Goal: Task Accomplishment & Management: Use online tool/utility

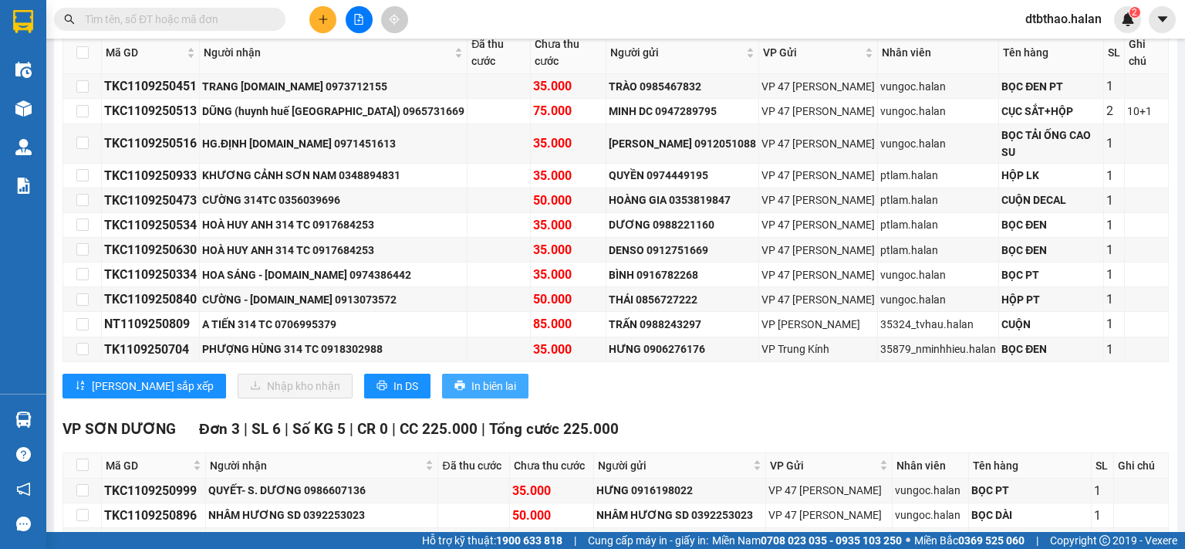
scroll to position [154, 0]
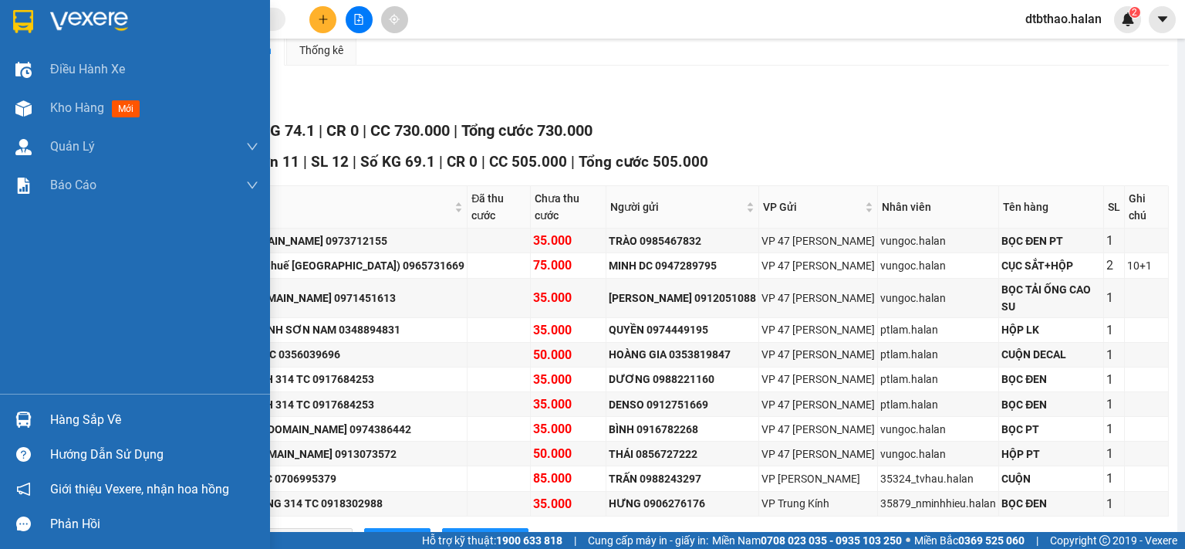
click at [95, 421] on div "Hàng sắp về" at bounding box center [154, 419] width 208 height 23
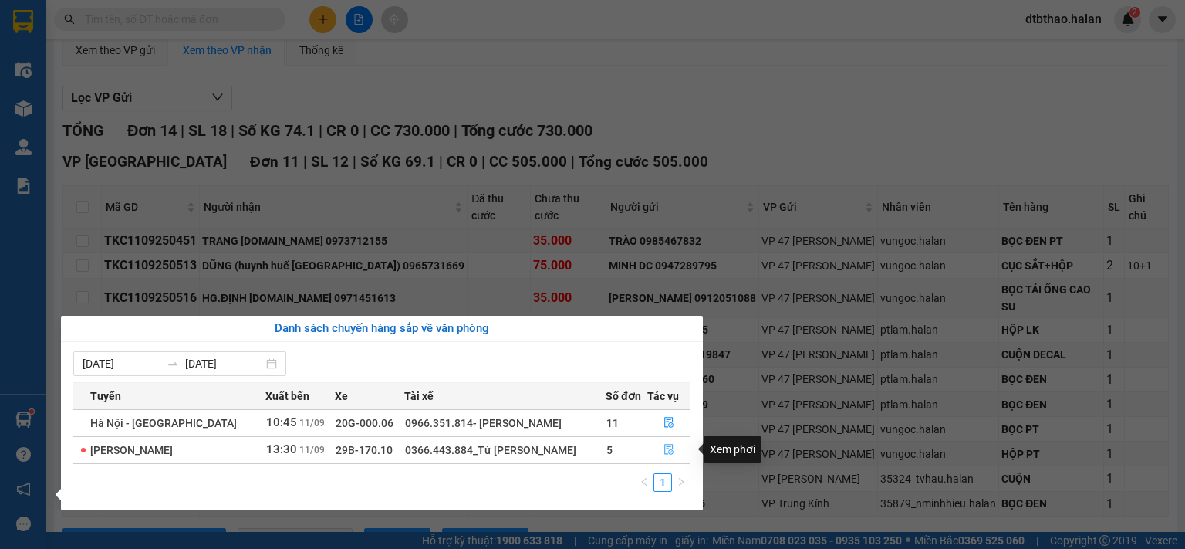
click at [667, 451] on icon "file-done" at bounding box center [669, 449] width 11 height 11
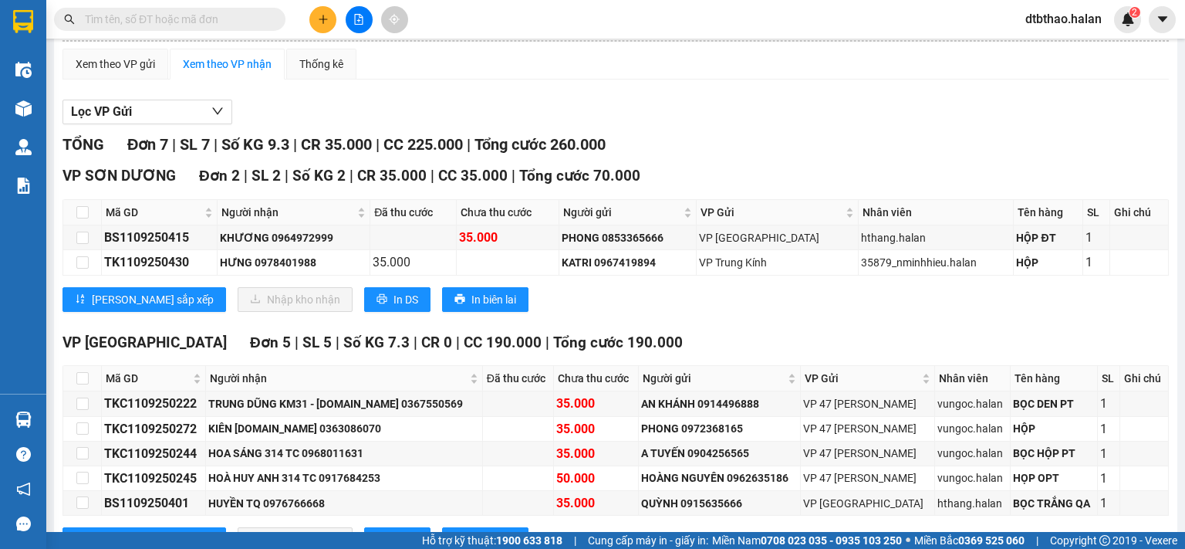
scroll to position [63, 0]
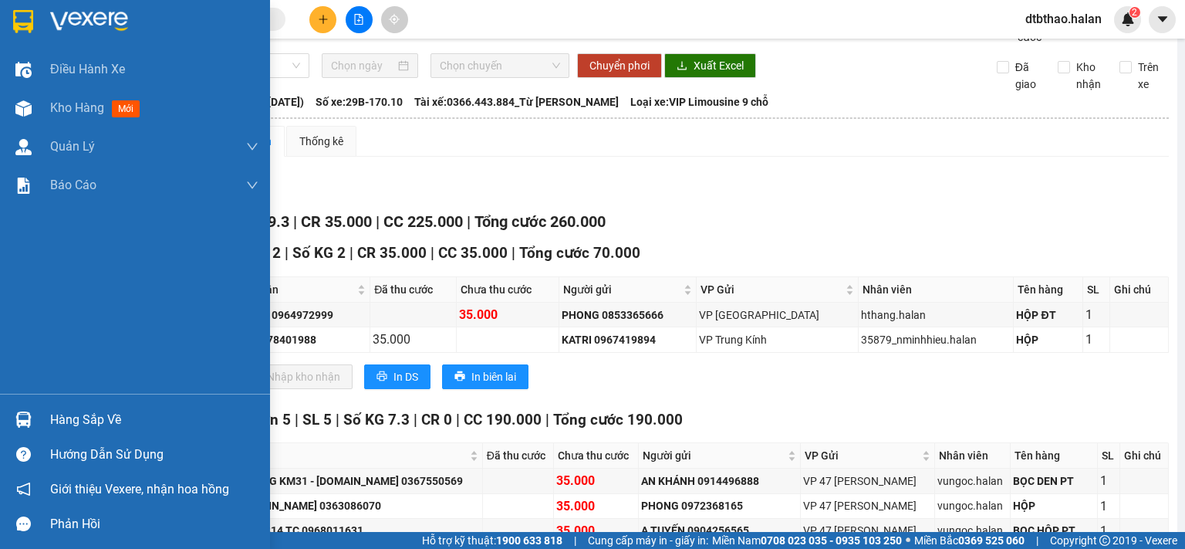
click at [73, 424] on div "Hàng sắp về" at bounding box center [154, 419] width 208 height 23
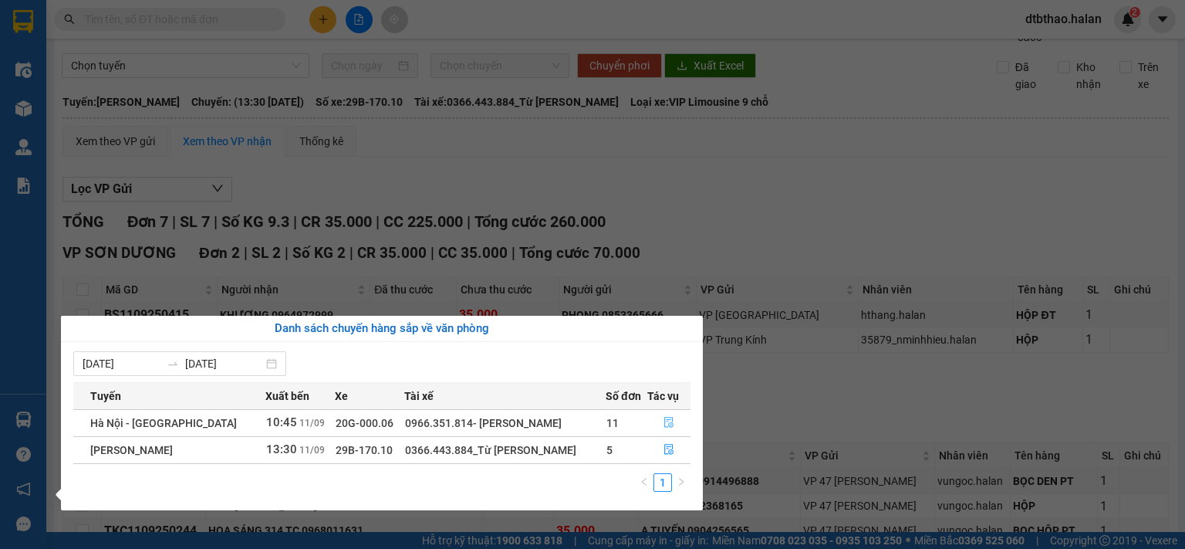
click at [664, 424] on icon "file-done" at bounding box center [669, 422] width 11 height 11
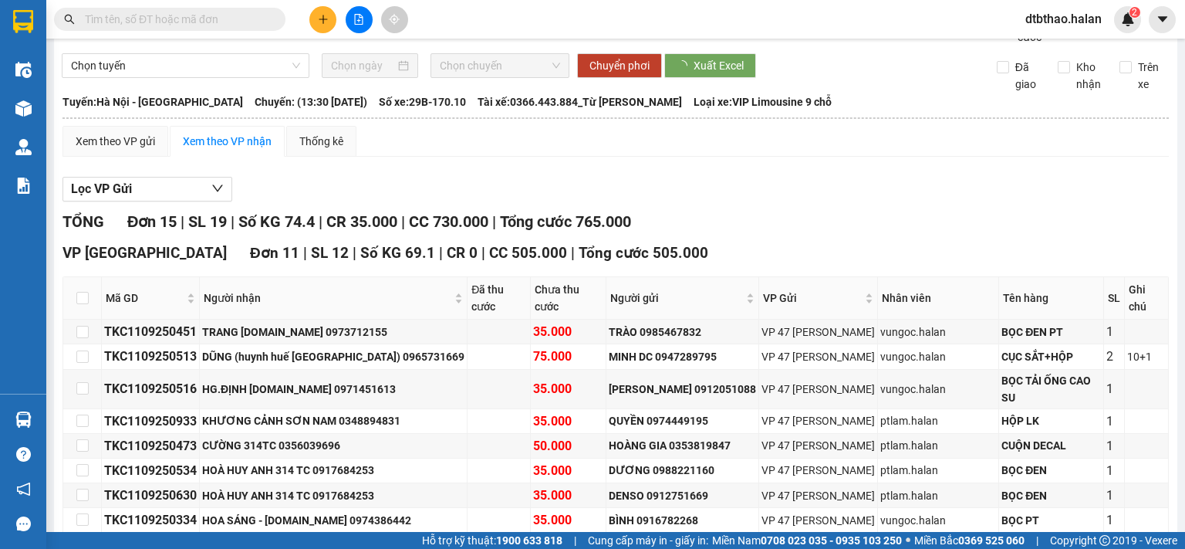
scroll to position [295, 0]
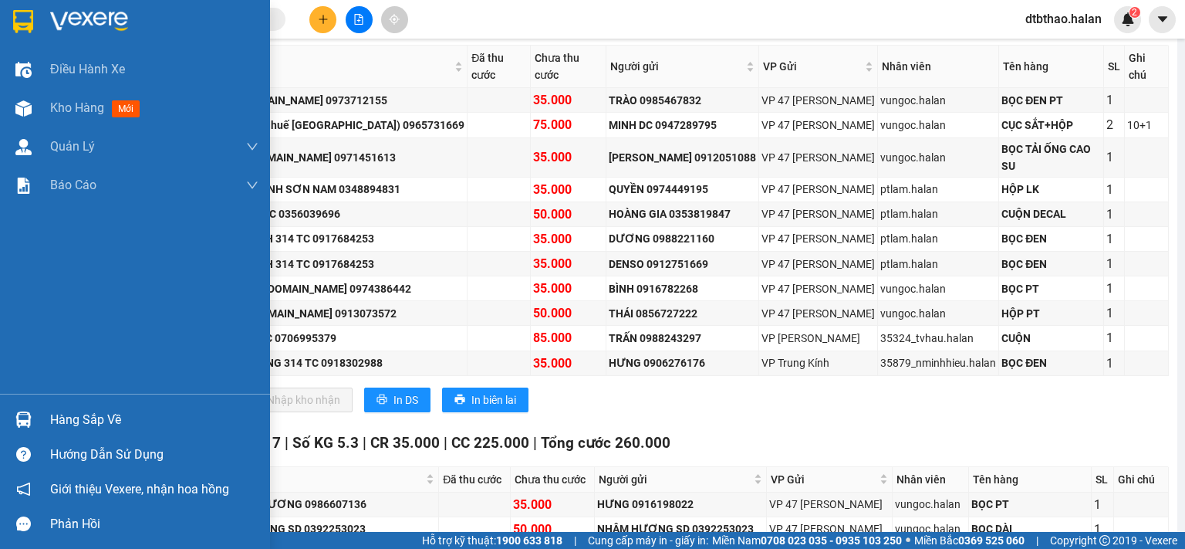
click at [70, 418] on div "Hàng sắp về" at bounding box center [154, 419] width 208 height 23
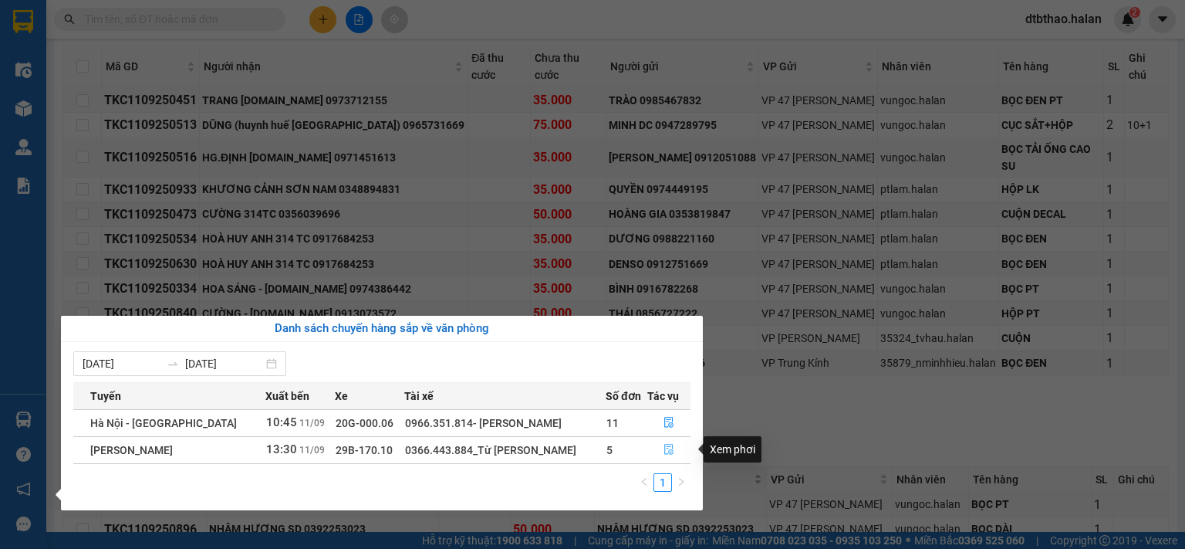
drag, startPoint x: 667, startPoint y: 453, endPoint x: 640, endPoint y: 462, distance: 27.8
click at [666, 453] on icon "file-done" at bounding box center [669, 449] width 11 height 11
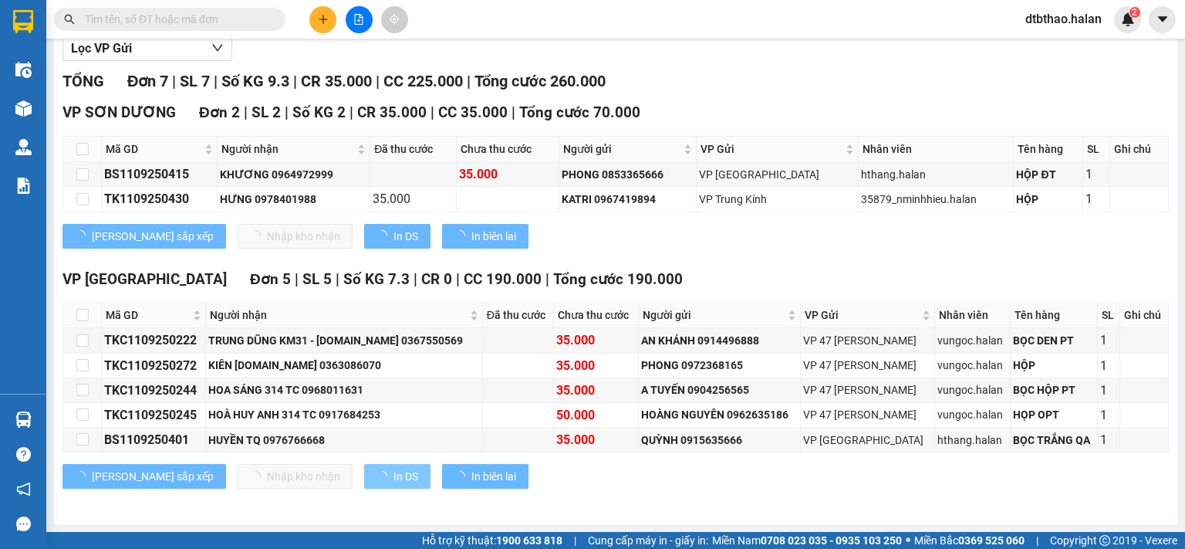
scroll to position [218, 0]
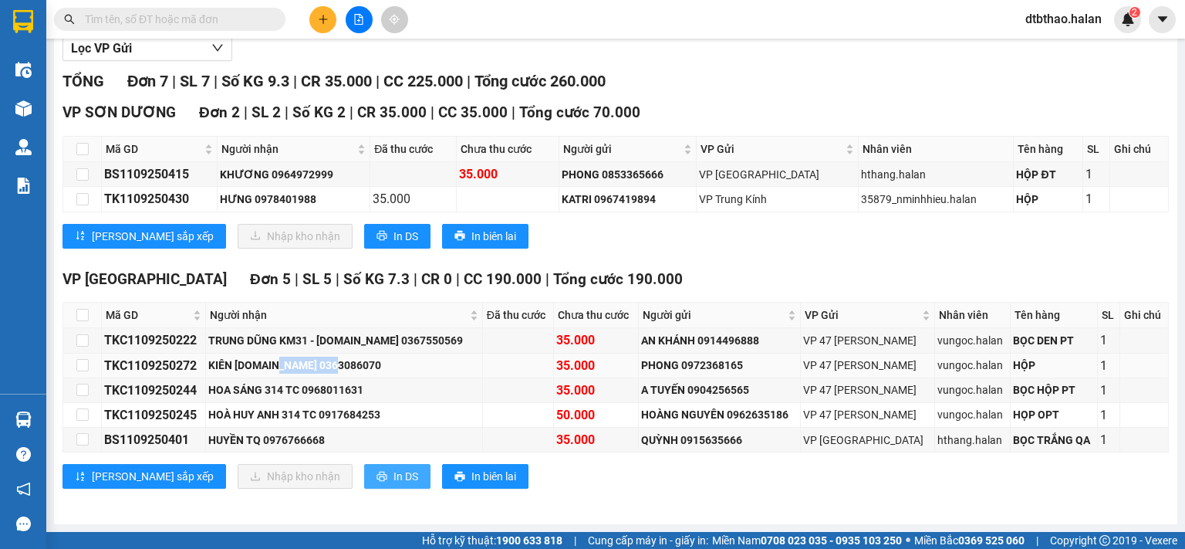
drag, startPoint x: 278, startPoint y: 365, endPoint x: 375, endPoint y: 365, distance: 97.2
click at [375, 365] on div "KIÊN [DOMAIN_NAME] 0363086070" at bounding box center [344, 364] width 272 height 17
copy div "0363086070"
click at [155, 13] on input "text" at bounding box center [176, 19] width 182 height 17
paste input "0363086070"
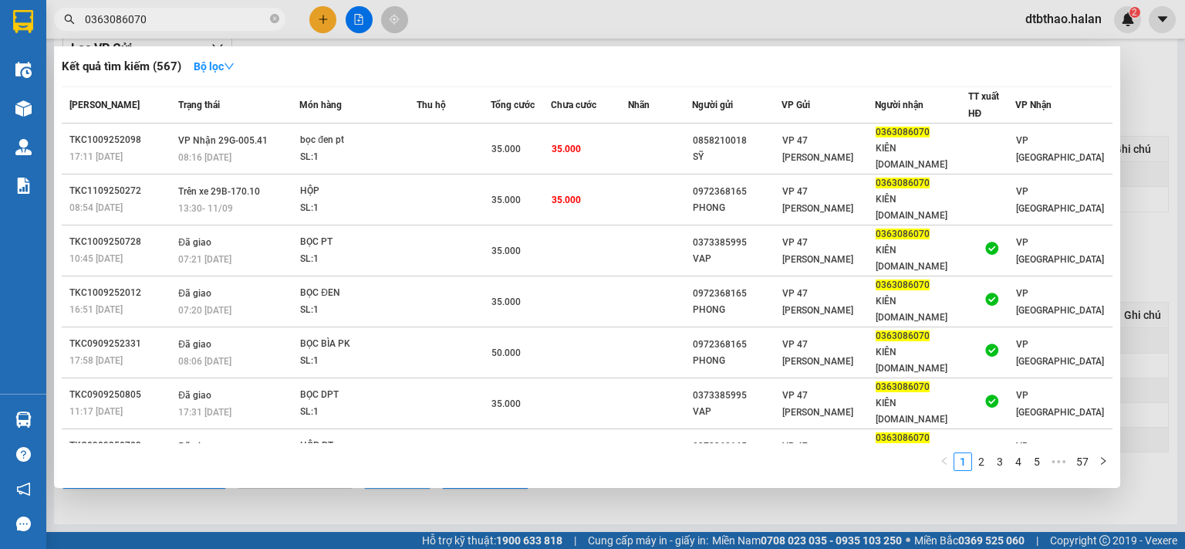
type input "0363086070"
click at [368, 513] on div at bounding box center [592, 274] width 1185 height 549
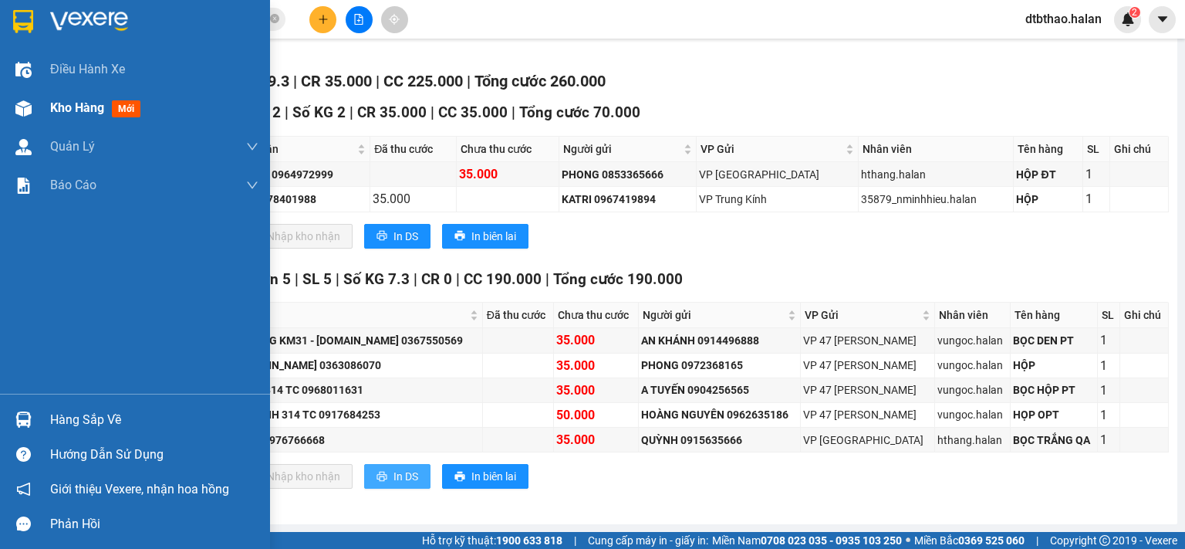
drag, startPoint x: 67, startPoint y: 107, endPoint x: 63, endPoint y: 133, distance: 26.5
click at [67, 108] on span "Kho hàng" at bounding box center [77, 107] width 54 height 15
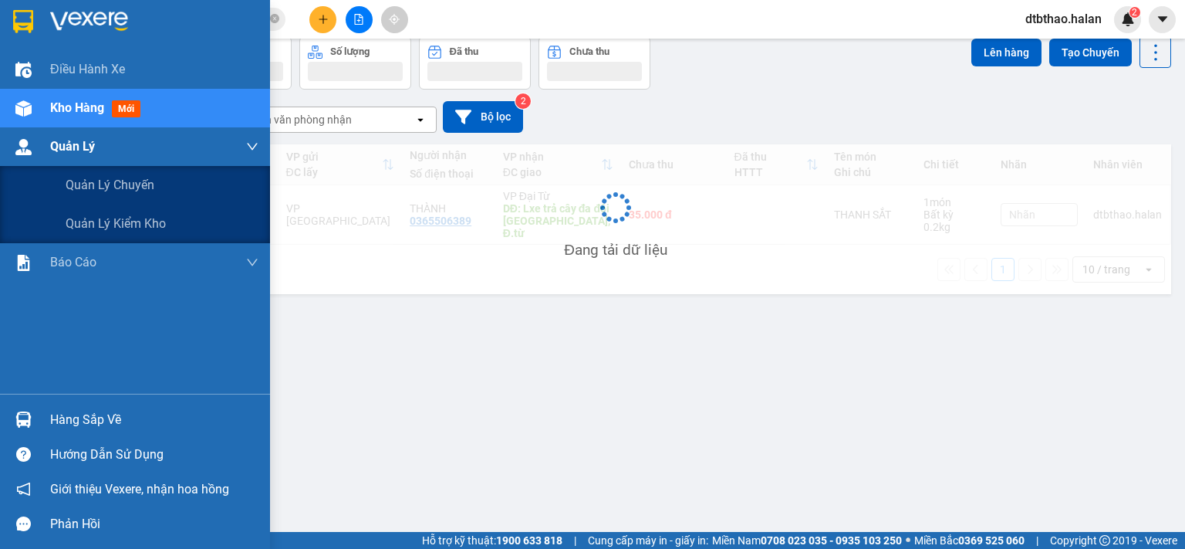
scroll to position [71, 0]
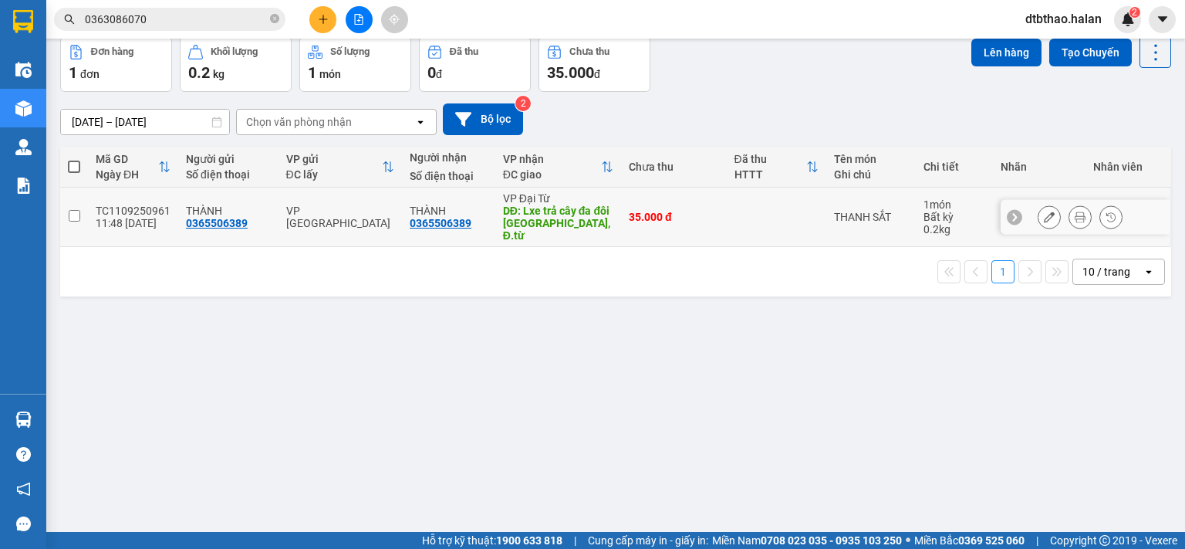
click at [73, 211] on input "checkbox" at bounding box center [75, 216] width 12 height 12
checkbox input "true"
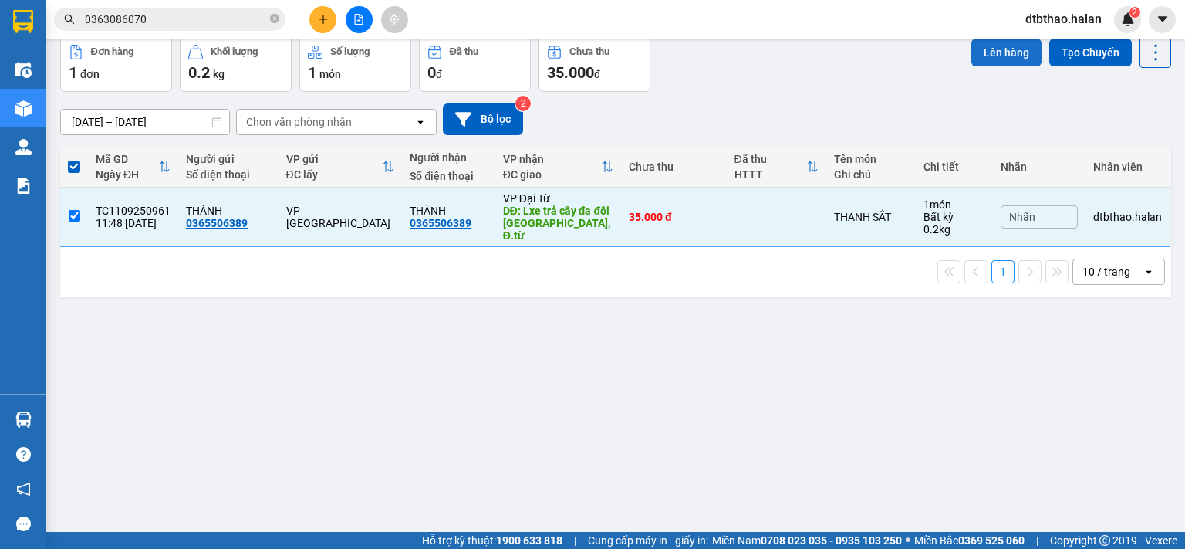
click at [981, 55] on button "Lên hàng" at bounding box center [1006, 53] width 70 height 28
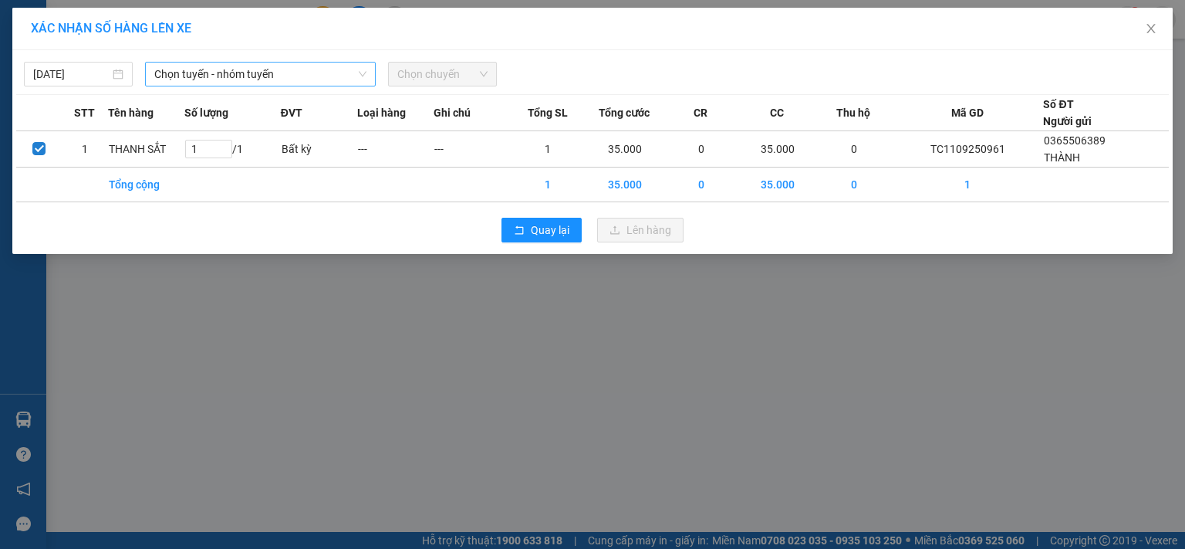
click at [193, 71] on span "Chọn tuyến - nhóm tuyến" at bounding box center [260, 73] width 212 height 23
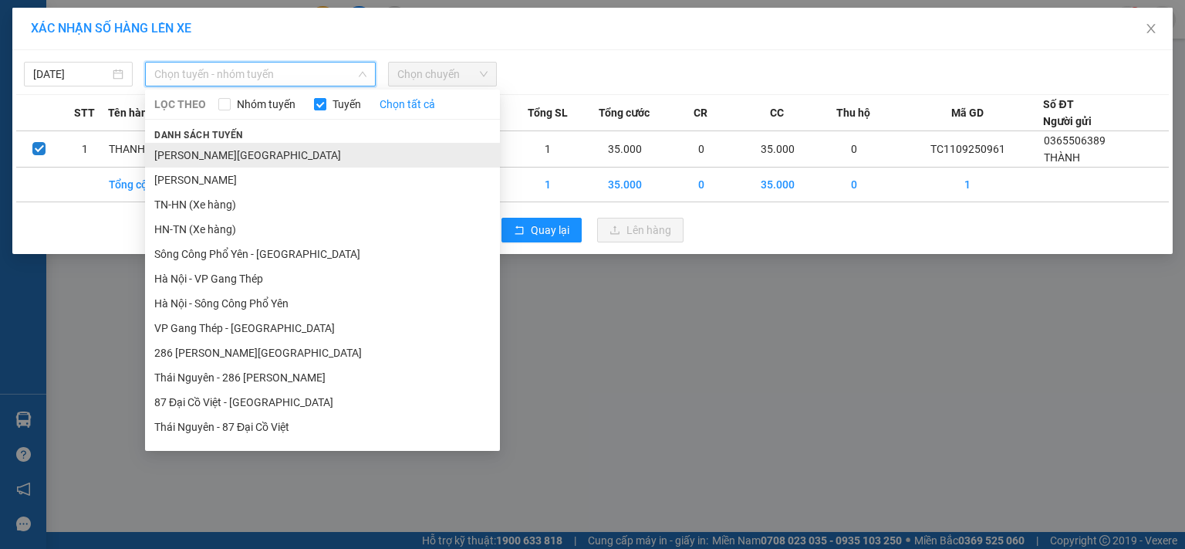
click at [202, 160] on li "[PERSON_NAME][GEOGRAPHIC_DATA]" at bounding box center [322, 155] width 355 height 25
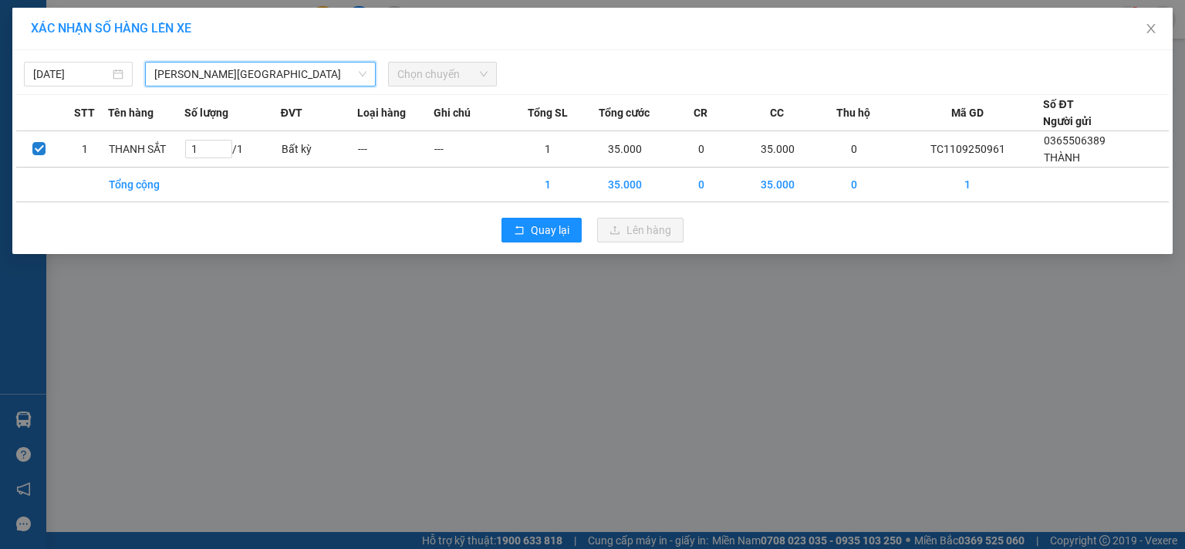
click at [441, 71] on span "Chọn chuyến" at bounding box center [442, 73] width 90 height 23
click at [446, 71] on span "Chọn chuyến" at bounding box center [442, 73] width 90 height 23
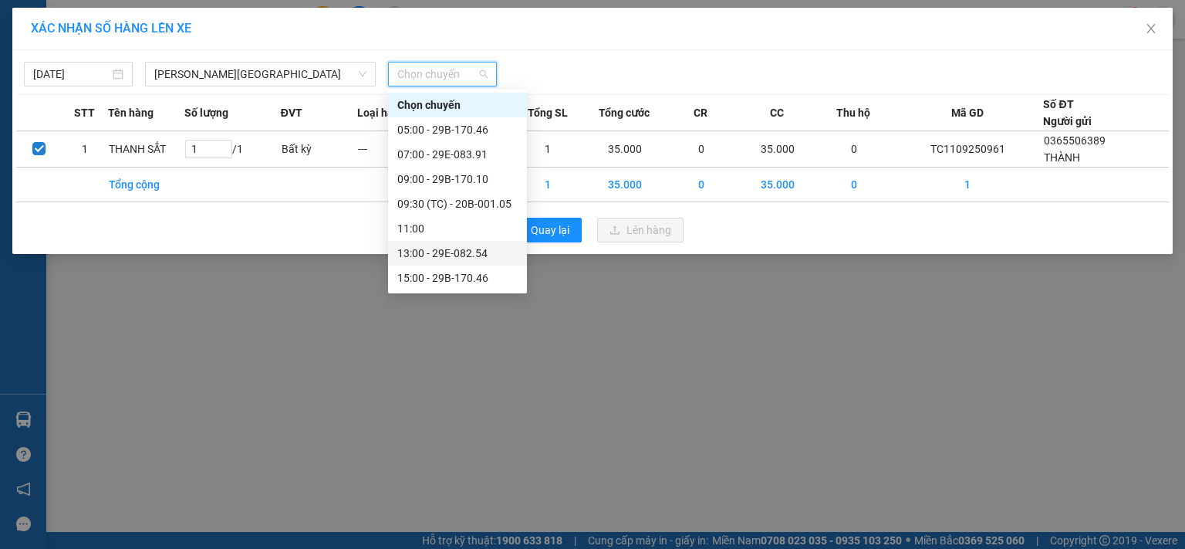
click at [474, 252] on div "13:00 - 29E-082.54" at bounding box center [457, 253] width 120 height 17
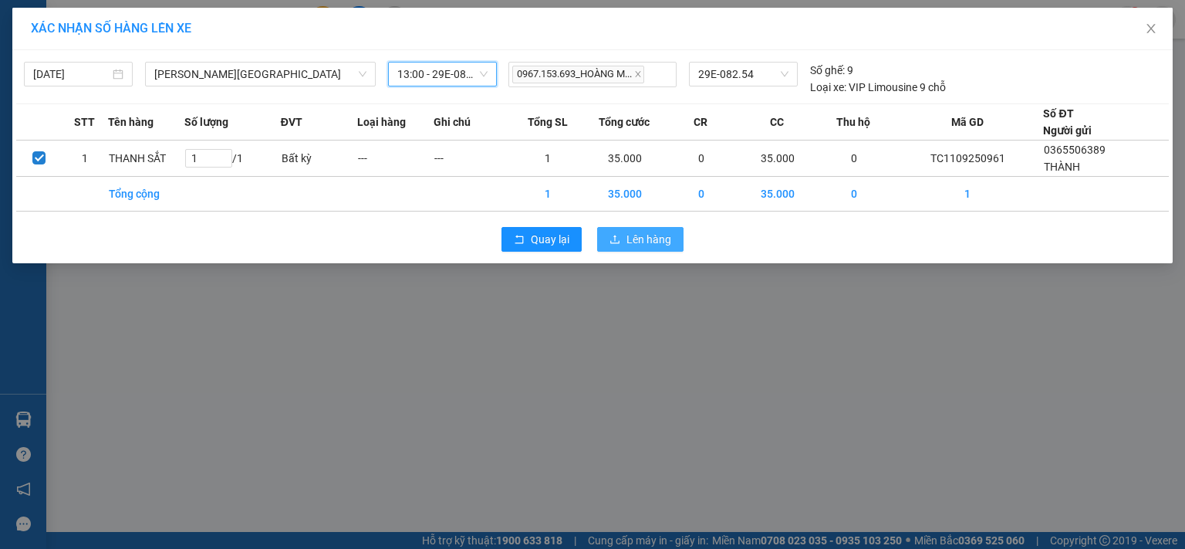
click at [633, 242] on span "Lên hàng" at bounding box center [648, 239] width 45 height 17
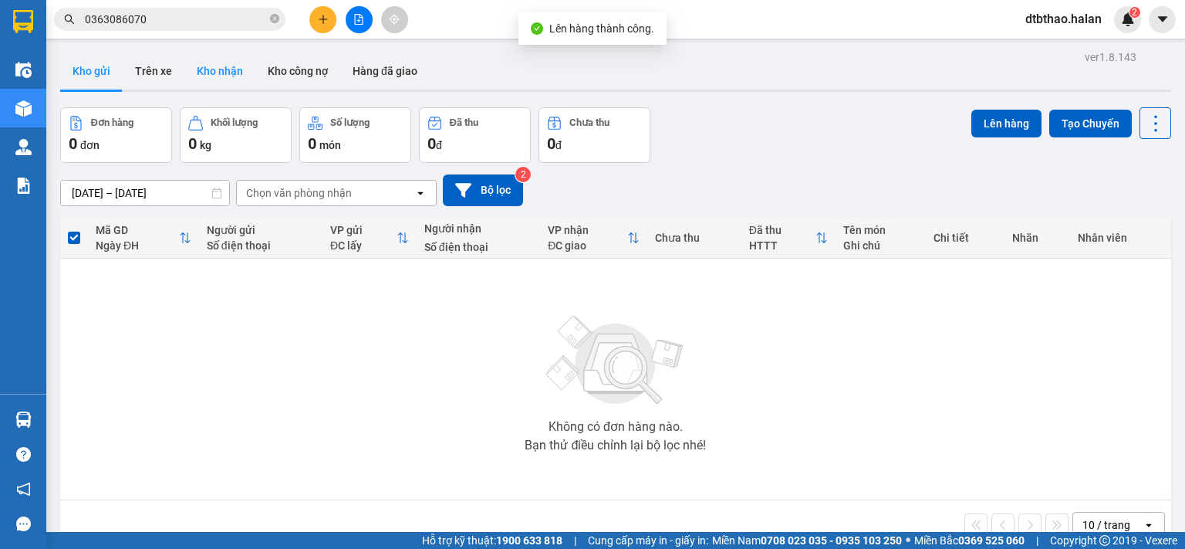
click at [218, 69] on button "Kho nhận" at bounding box center [219, 70] width 71 height 37
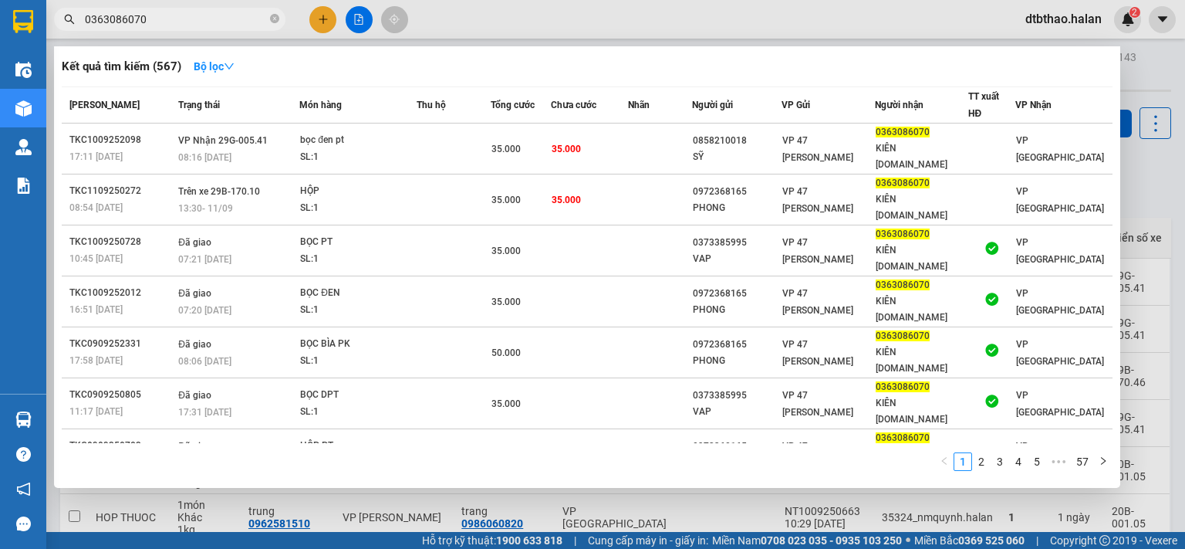
click at [157, 18] on input "0363086070" at bounding box center [176, 19] width 182 height 17
click at [556, 515] on div at bounding box center [592, 274] width 1185 height 549
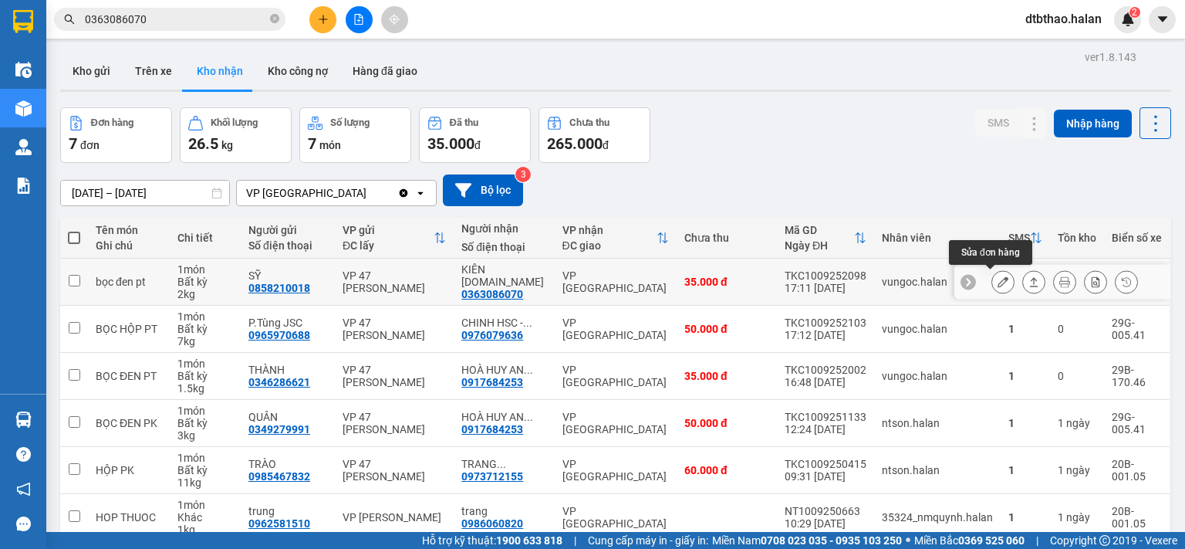
click at [998, 280] on icon at bounding box center [1003, 281] width 11 height 11
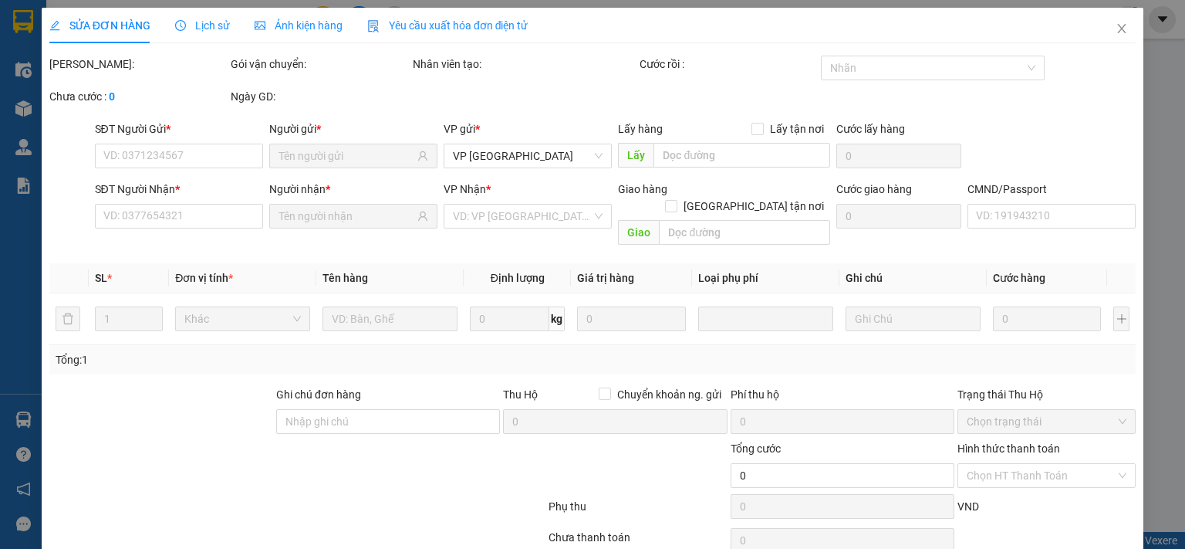
type input "0858210018"
type input "SỸ"
type input "0363086070"
type input "KIÊN [DOMAIN_NAME]"
type input "35.000"
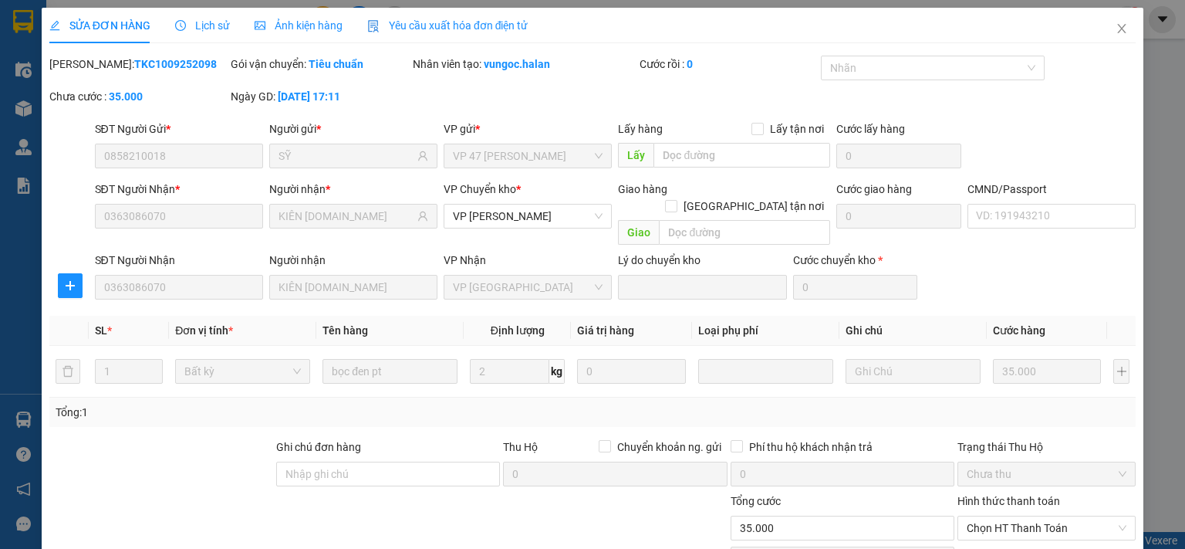
scroll to position [107, 0]
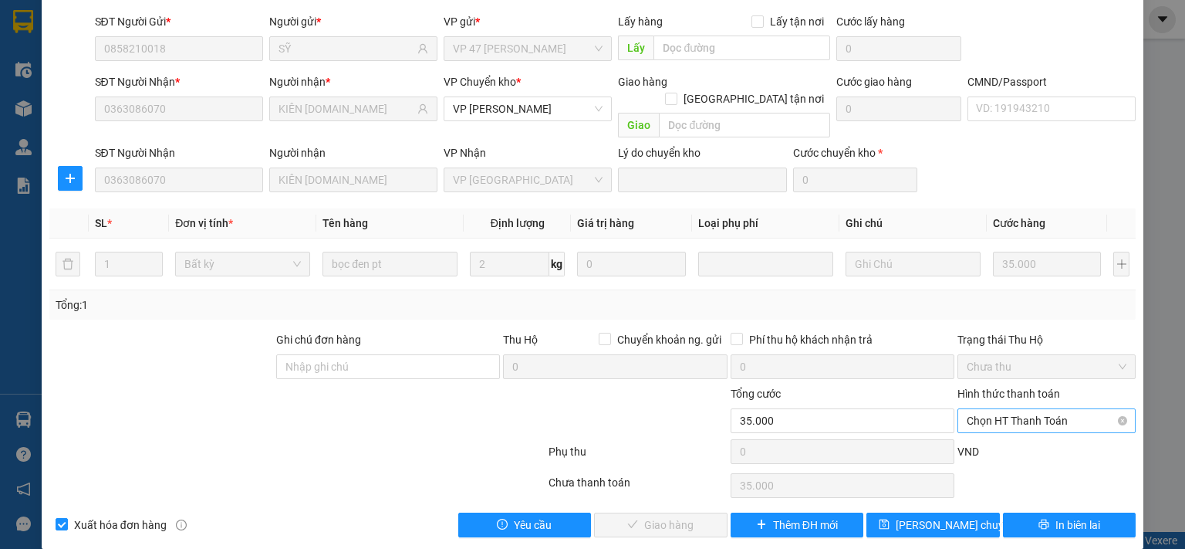
click at [980, 409] on span "Chọn HT Thanh Toán" at bounding box center [1047, 420] width 160 height 23
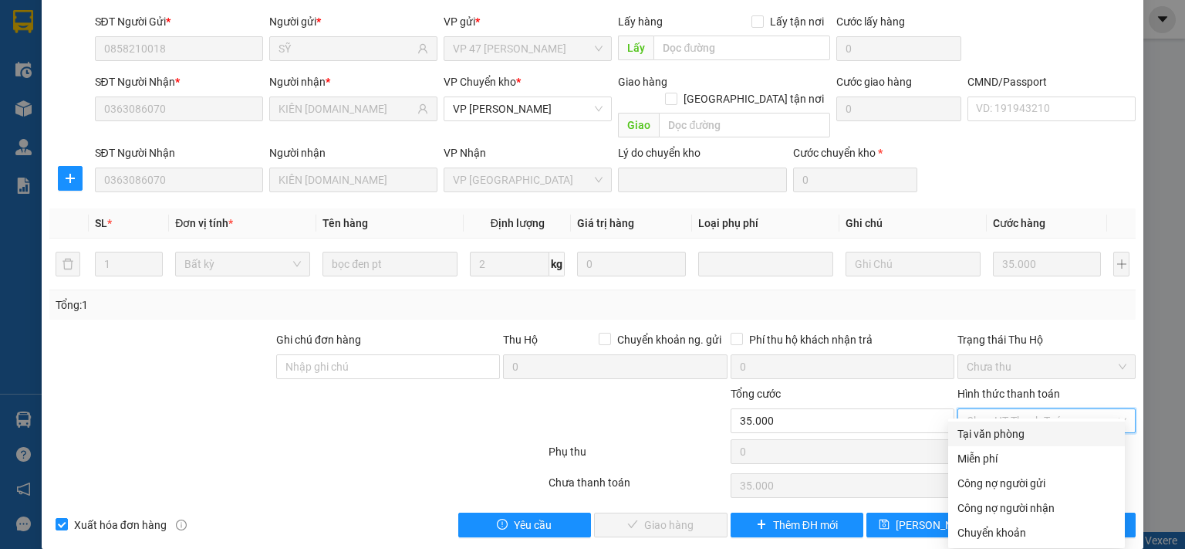
click at [981, 436] on div "Tại văn phòng" at bounding box center [1036, 433] width 158 height 17
type input "0"
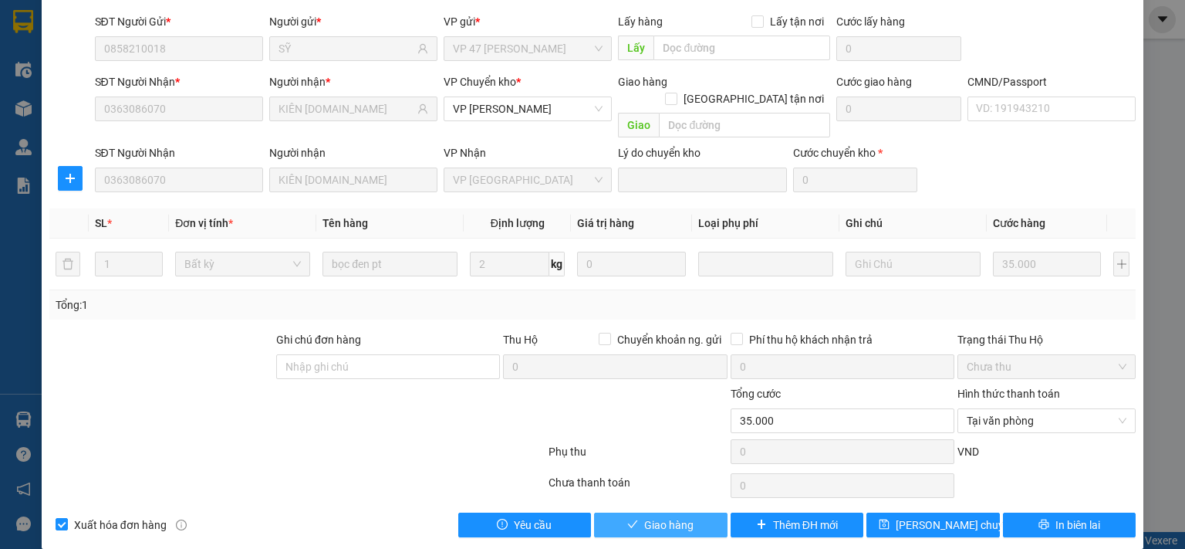
click at [705, 512] on button "Giao hàng" at bounding box center [660, 524] width 133 height 25
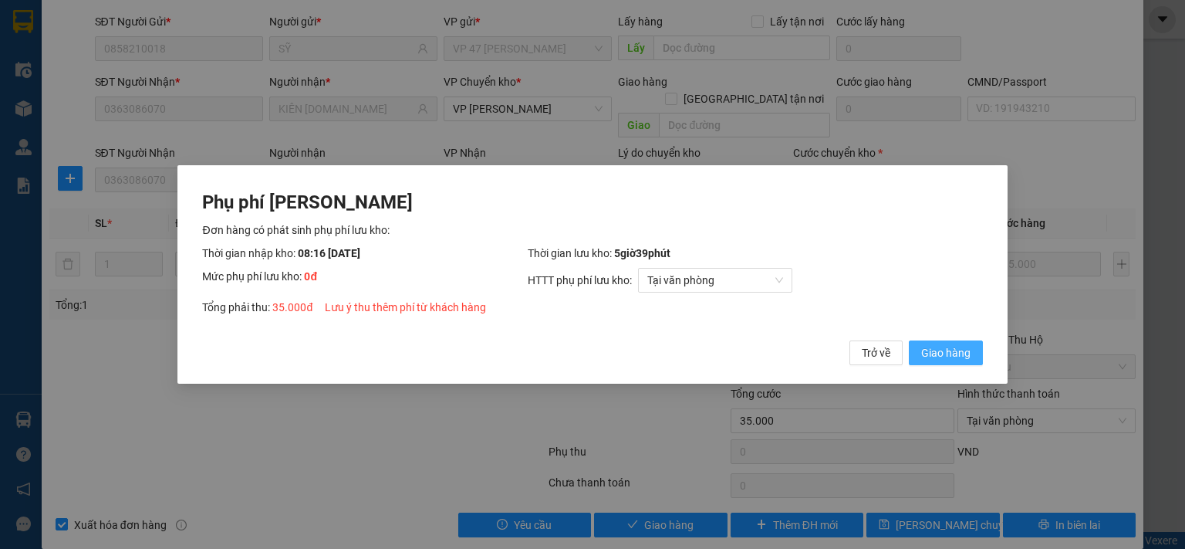
click at [932, 351] on span "Giao hàng" at bounding box center [945, 352] width 49 height 17
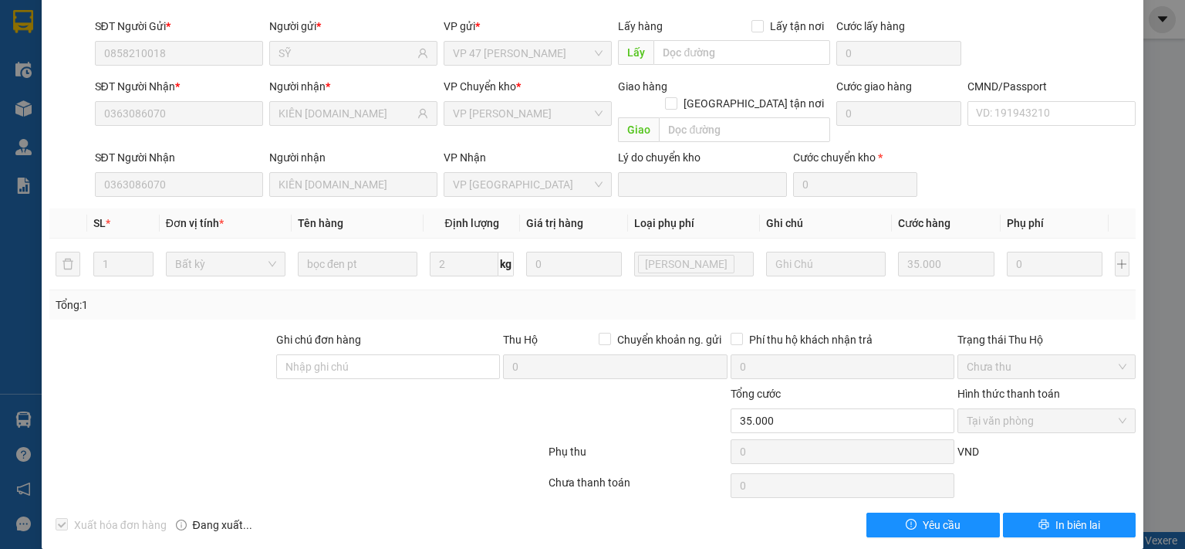
scroll to position [0, 0]
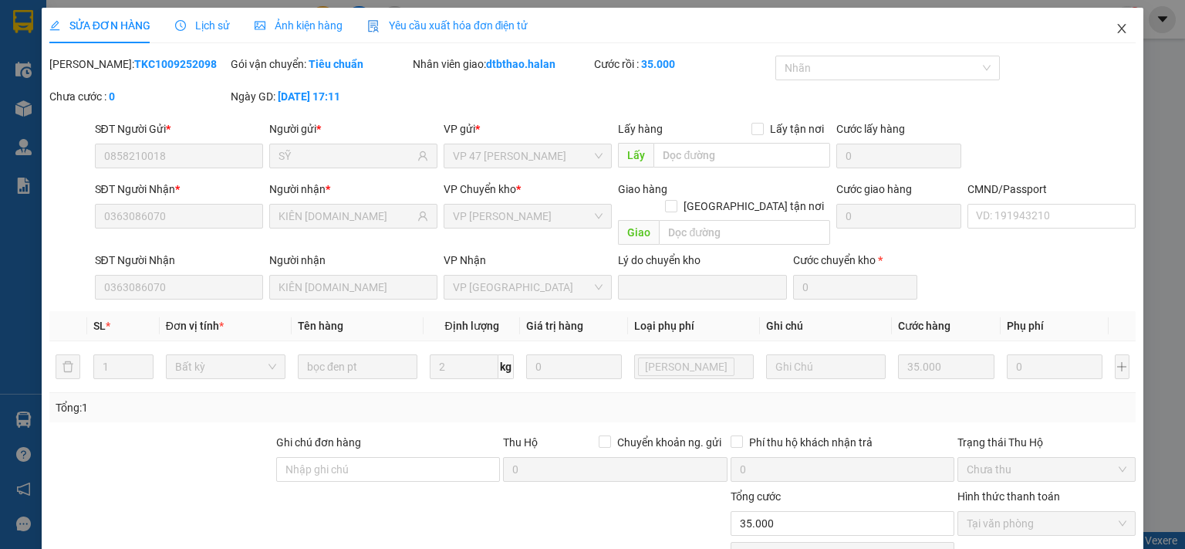
click at [1116, 30] on icon "close" at bounding box center [1122, 28] width 12 height 12
